Goal: Task Accomplishment & Management: Manage account settings

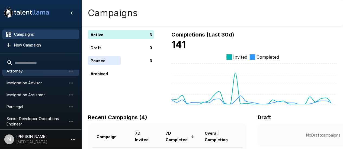
scroll to position [30, 0]
click at [22, 104] on span "Paralegal" at bounding box center [37, 106] width 60 height 5
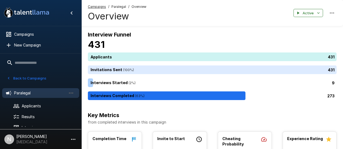
click at [112, 58] on div "431" at bounding box center [213, 57] width 251 height 9
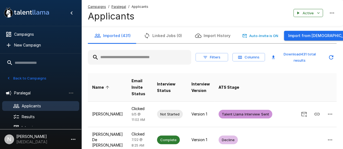
click at [112, 58] on input "text" at bounding box center [139, 58] width 103 height 10
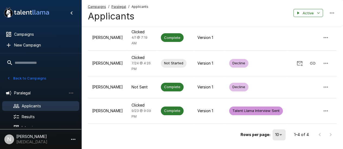
scroll to position [74, 0]
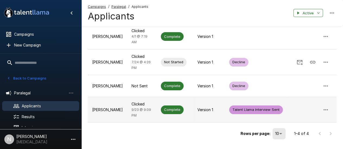
type input "***"
click at [104, 97] on td "[PERSON_NAME]" at bounding box center [107, 110] width 39 height 26
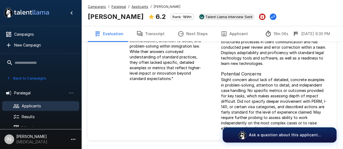
scroll to position [54, 0]
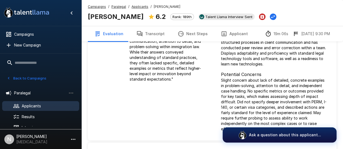
click at [156, 37] on button "Transcript" at bounding box center [150, 33] width 41 height 15
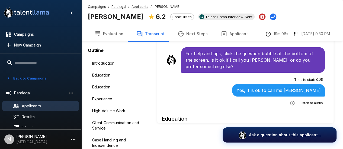
scroll to position [41, 0]
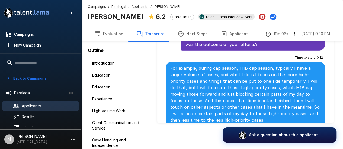
scroll to position [644, 0]
